Goal: Browse casually: Explore the website without a specific task or goal

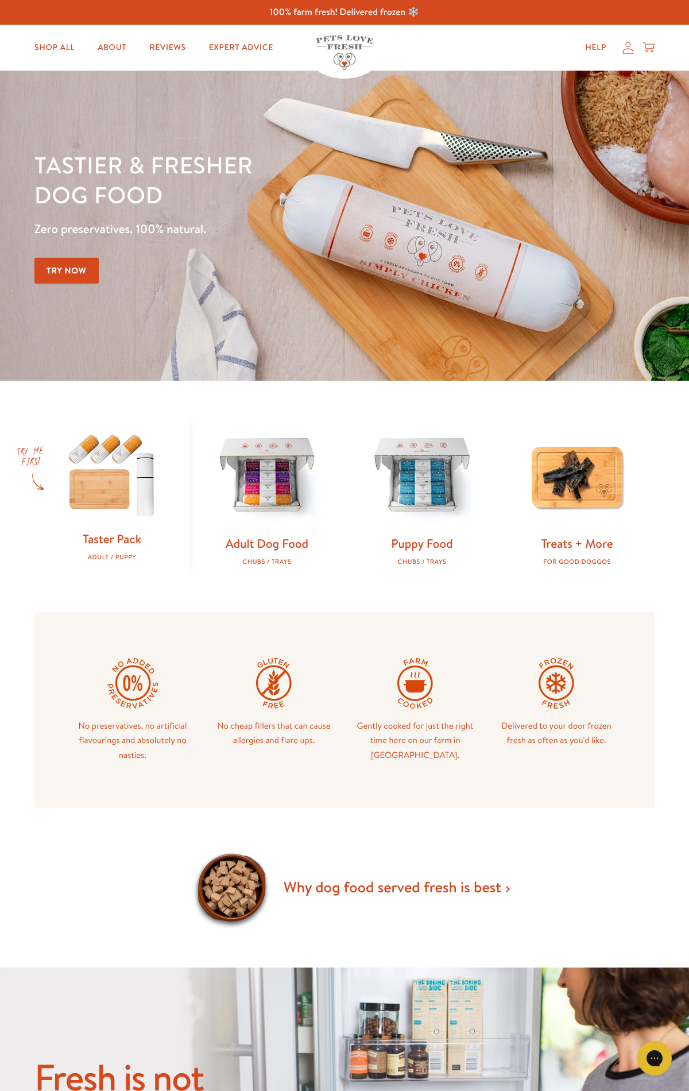
scroll to position [1454, 0]
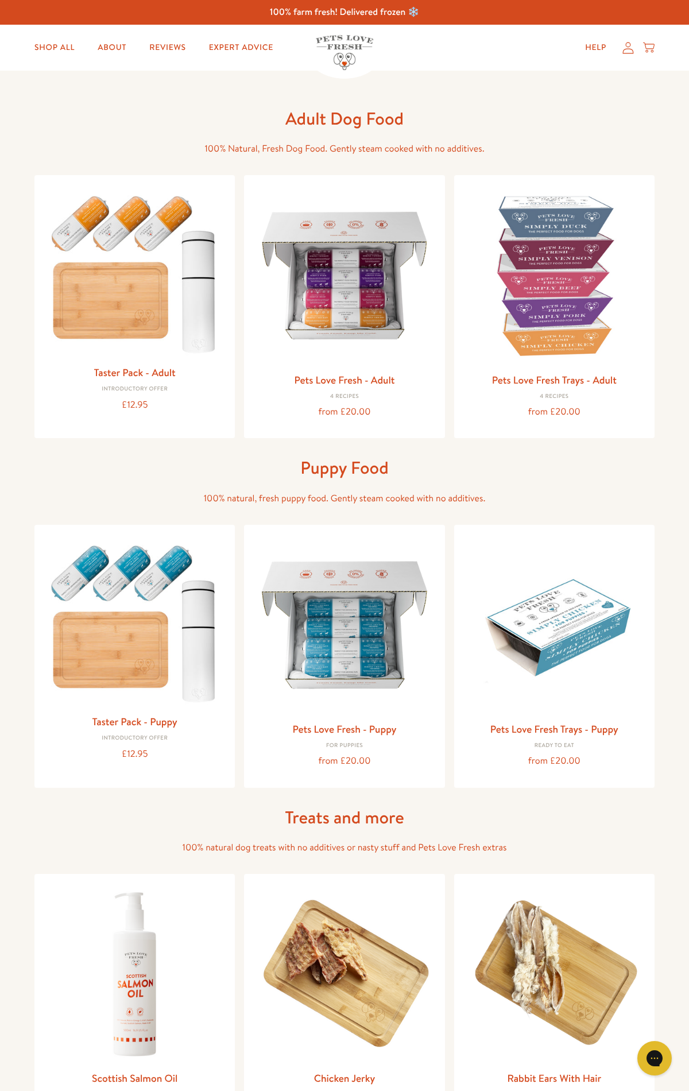
scroll to position [1159, 0]
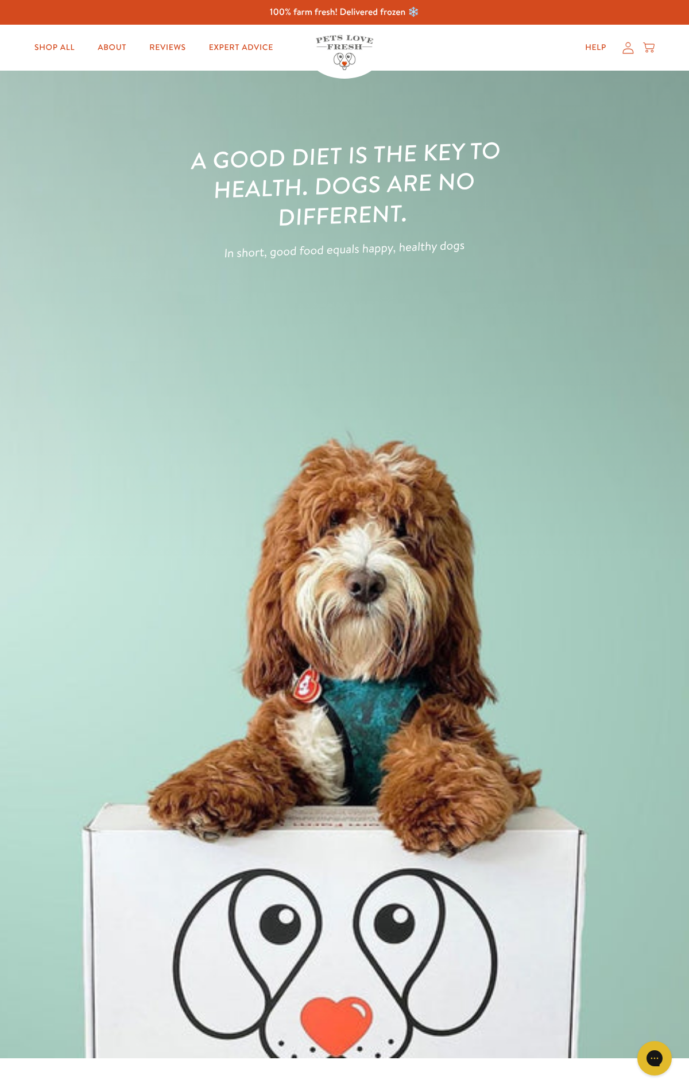
scroll to position [3008, 0]
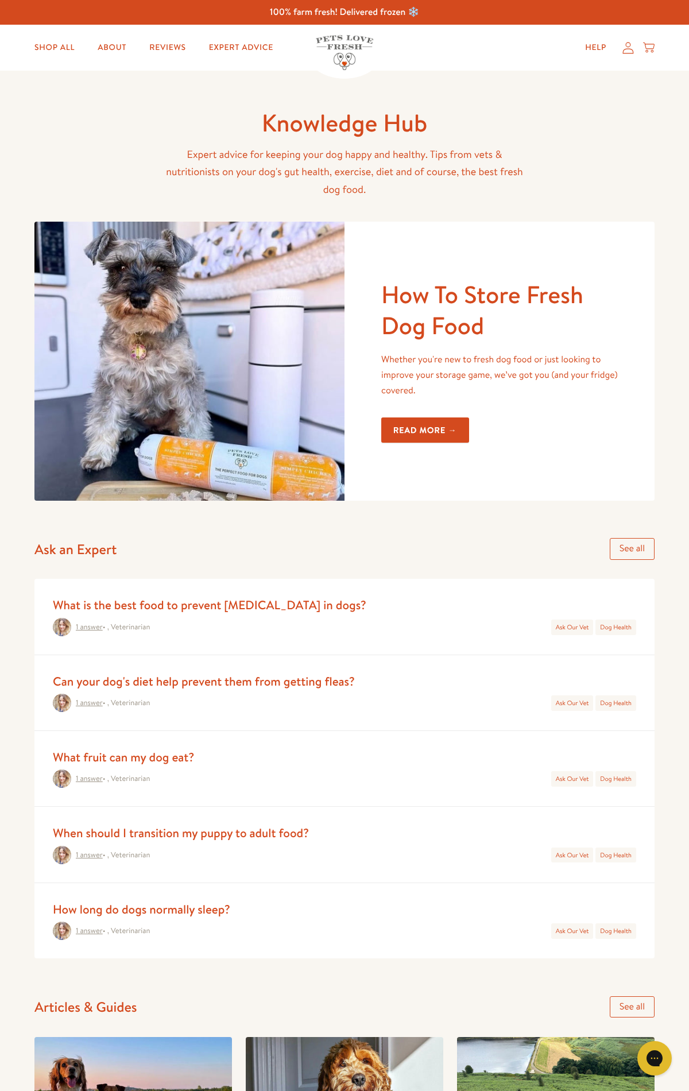
scroll to position [1280, 0]
